Goal: Share content: Share content

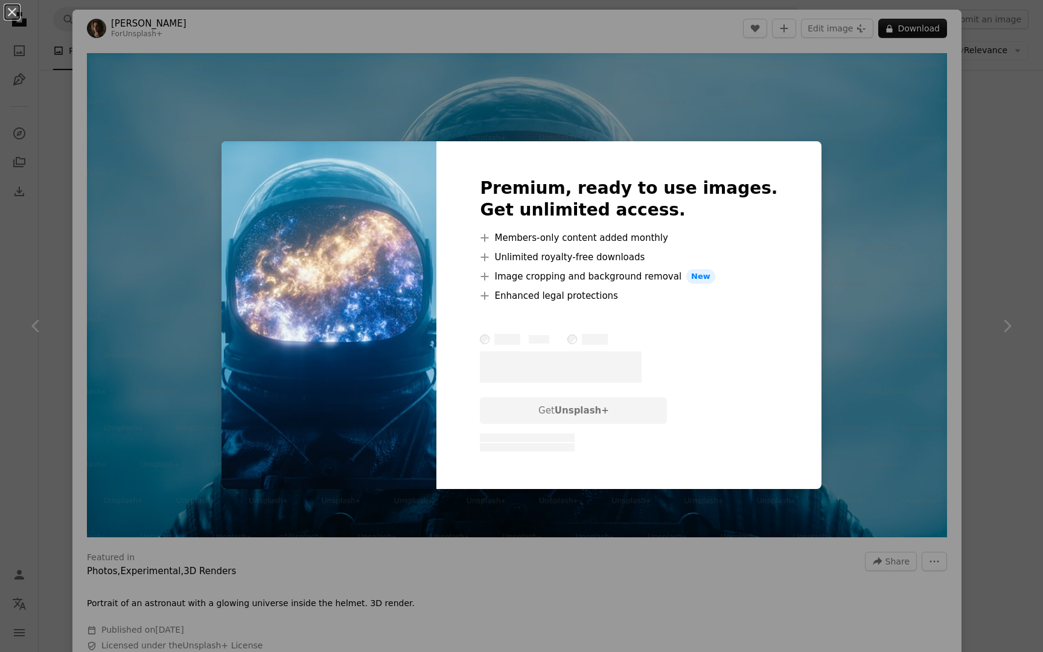
scroll to position [661, 0]
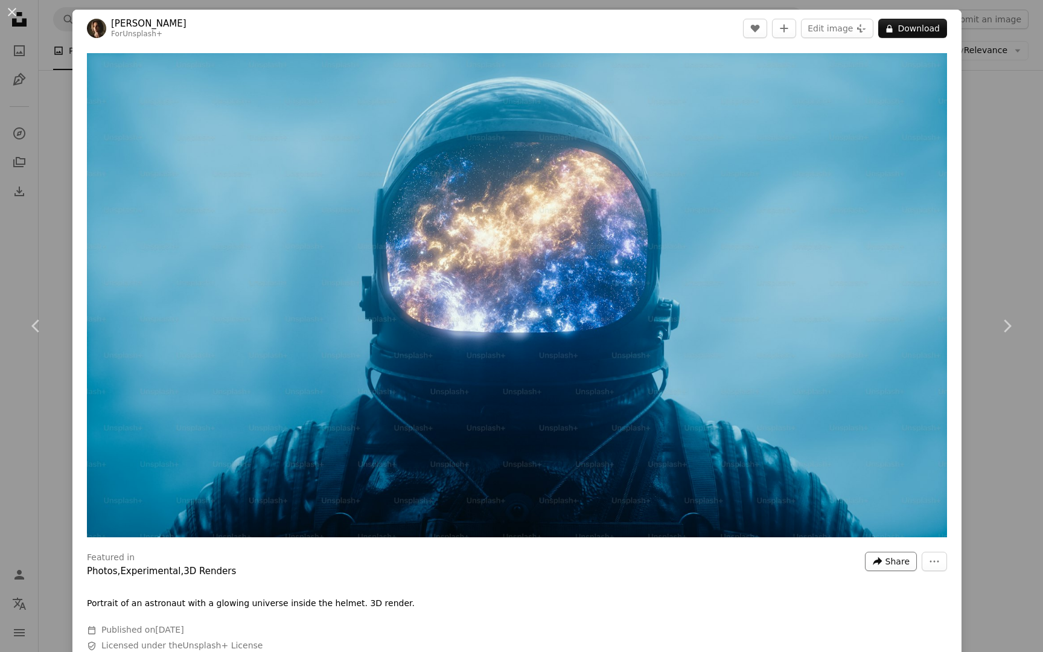
click at [904, 561] on span "Share" at bounding box center [897, 561] width 24 height 18
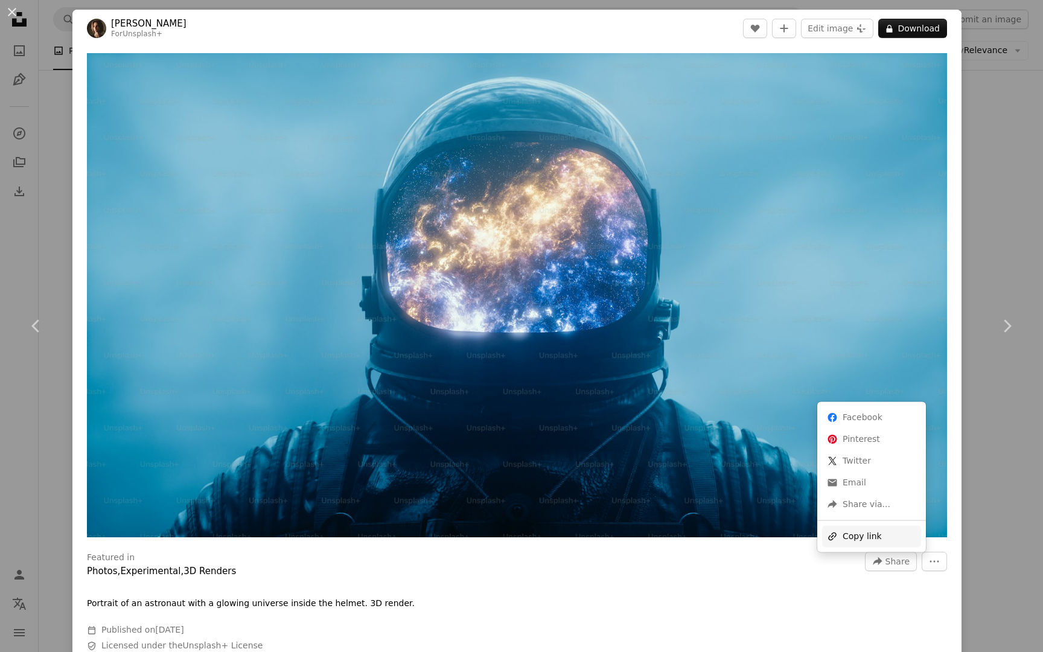
click at [868, 539] on div "A URL sharing icon (chains) Copy link" at bounding box center [871, 536] width 99 height 22
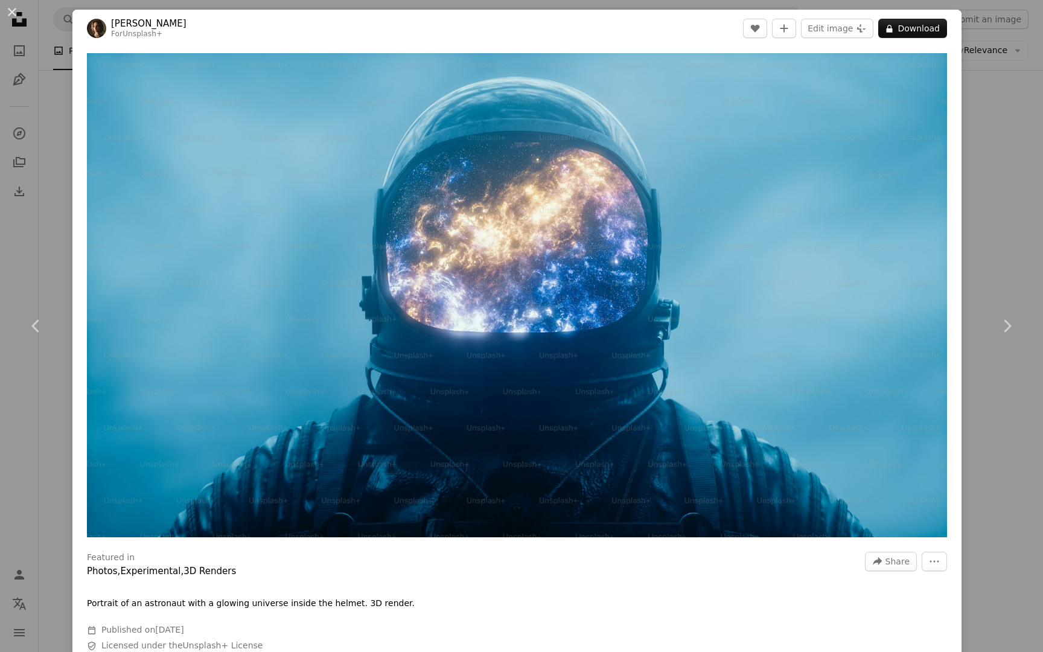
click at [1023, 122] on div "An X shape Chevron left Chevron right [PERSON_NAME] For Unsplash+ A heart A plu…" at bounding box center [521, 326] width 1043 height 652
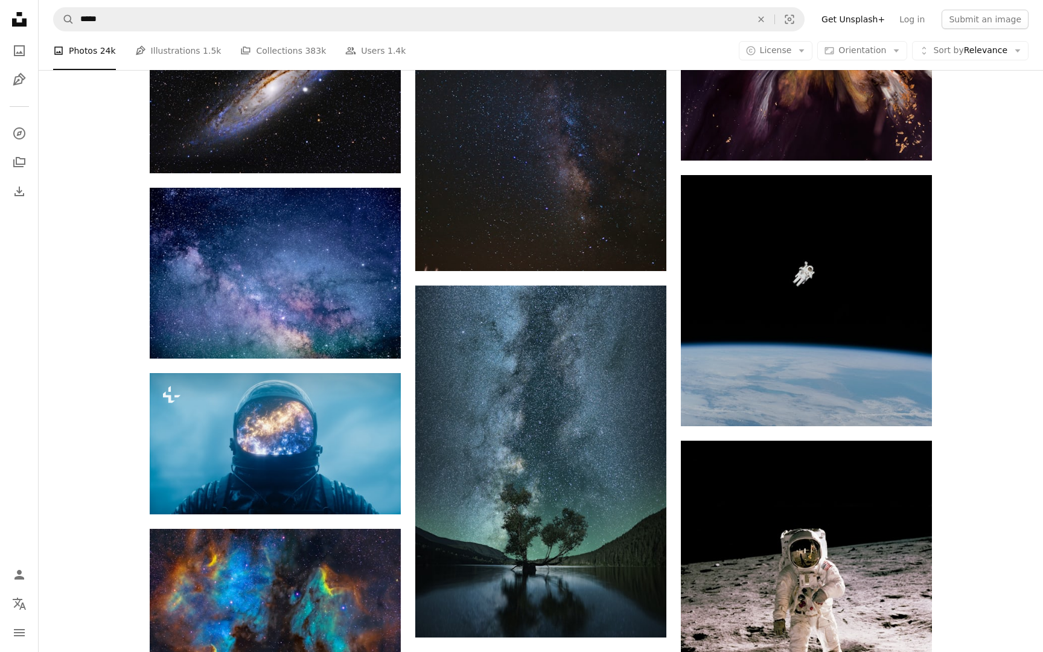
click at [1003, 131] on div "Plus sign for Unsplash+ A heart A plus sign [PERSON_NAME] For Unsplash+ A lock …" at bounding box center [541, 512] width 1004 height 2017
